Goal: Information Seeking & Learning: Find specific fact

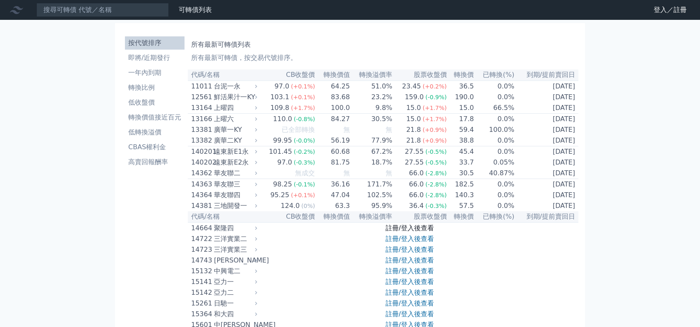
click at [412, 232] on link "註冊/登入後查看" at bounding box center [409, 228] width 48 height 8
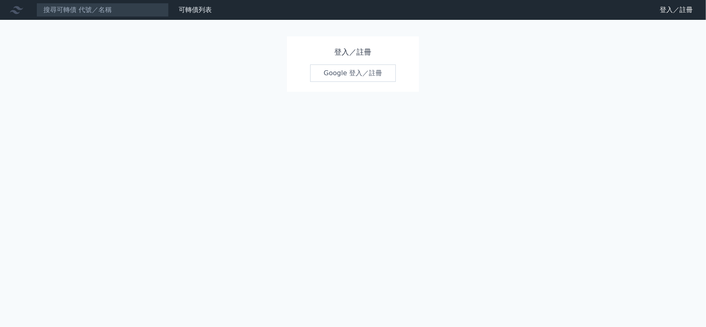
click at [356, 72] on link "Google 登入／註冊" at bounding box center [353, 72] width 86 height 17
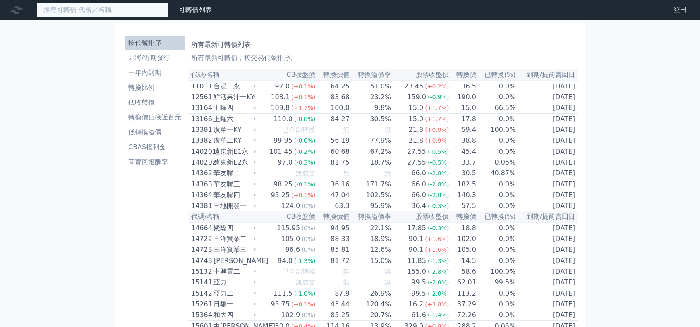
click at [115, 10] on input at bounding box center [102, 10] width 132 height 14
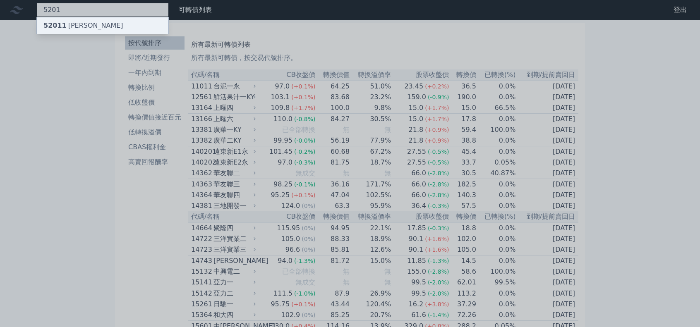
type input "5201"
click at [114, 24] on div "52011 凱衛一" at bounding box center [102, 25] width 131 height 17
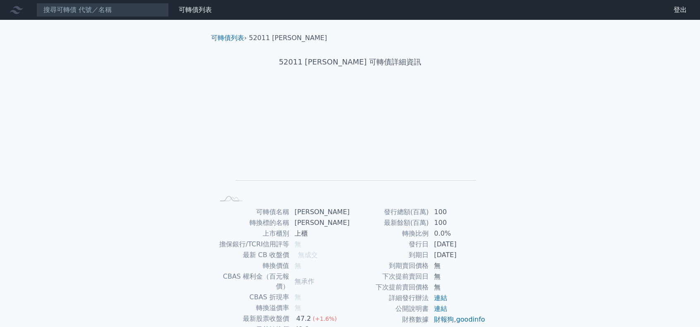
scroll to position [41, 0]
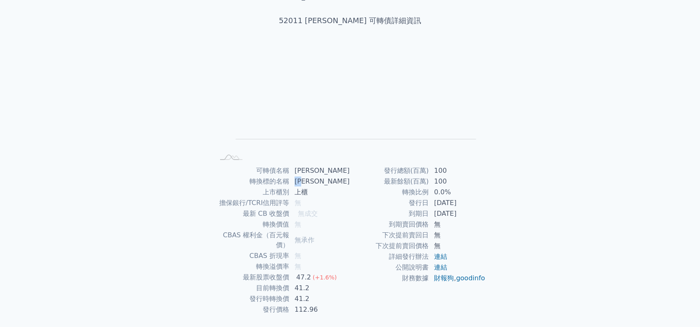
drag, startPoint x: 300, startPoint y: 181, endPoint x: 304, endPoint y: 181, distance: 4.2
click at [314, 182] on td "凱衛" at bounding box center [319, 181] width 60 height 11
copy td "凱衛"
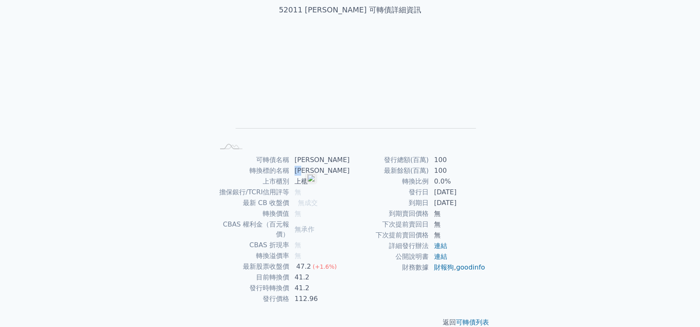
scroll to position [55, 0]
